Goal: Go to known website: Access a specific website the user already knows

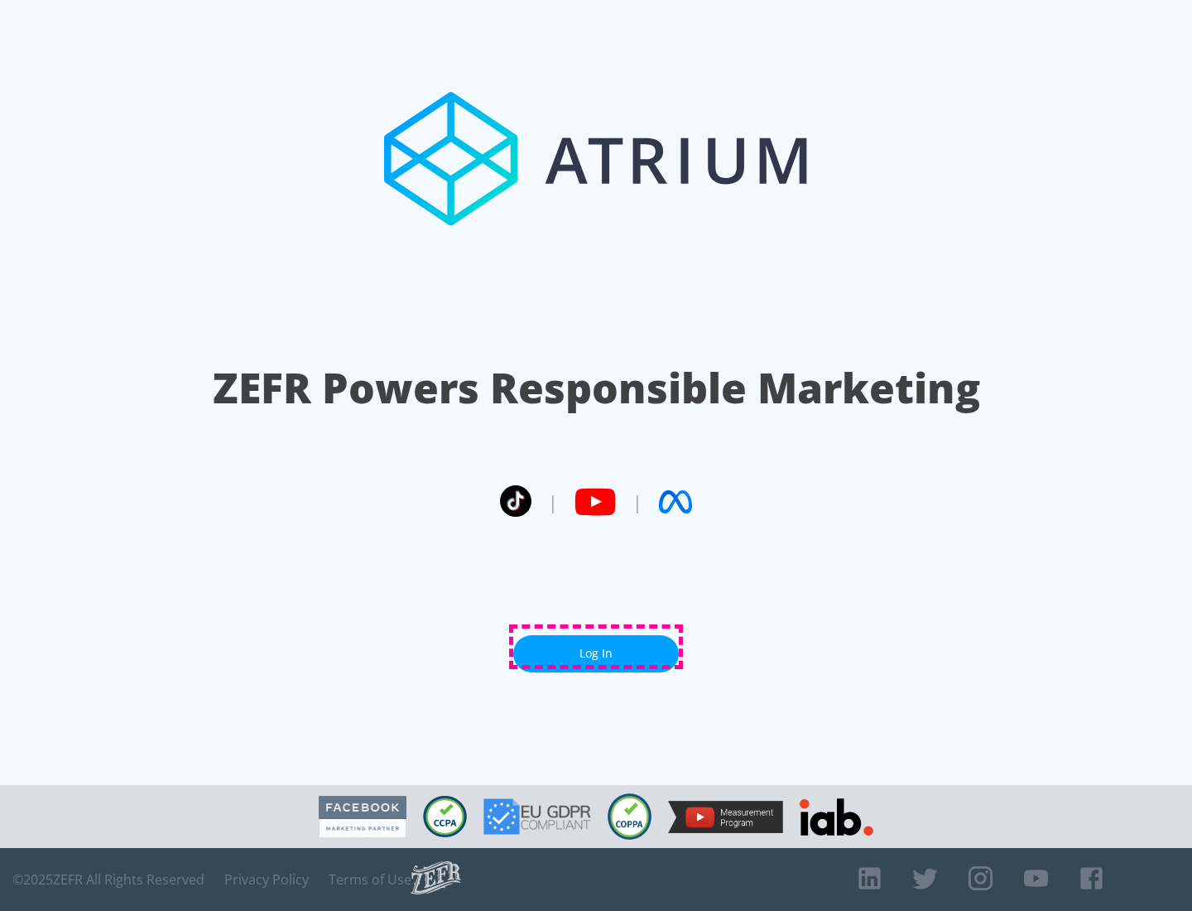
click at [596, 647] on link "Log In" at bounding box center [596, 653] width 166 height 37
